Goal: Task Accomplishment & Management: Complete application form

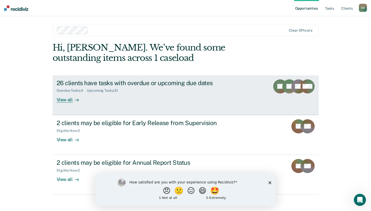
click at [226, 105] on link "26 clients have tasks with overdue or upcoming due dates Overdue Tasks : 4 Upco…" at bounding box center [186, 95] width 266 height 40
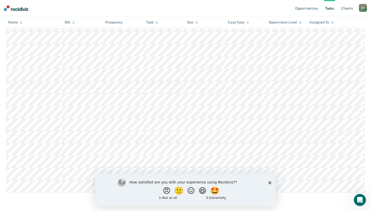
scroll to position [363, 0]
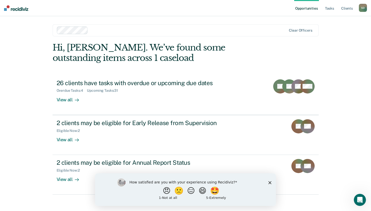
scroll to position [4, 0]
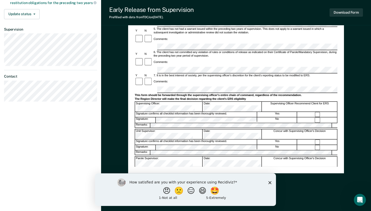
scroll to position [151, 0]
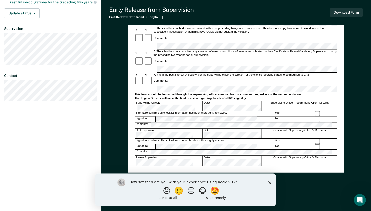
click at [270, 184] on icon "Close survey" at bounding box center [270, 182] width 3 height 3
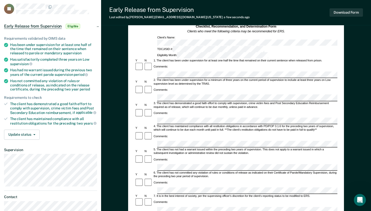
scroll to position [29, 0]
